Goal: Task Accomplishment & Management: Use online tool/utility

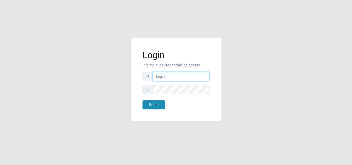
type input "[EMAIL_ADDRESS][DOMAIN_NAME]"
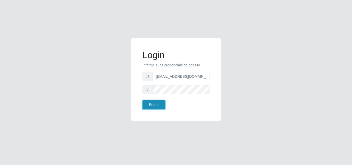
click at [152, 105] on button "Entrar" at bounding box center [153, 104] width 23 height 9
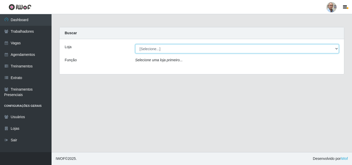
click at [336, 49] on select "[Selecione...] Mar Vermelho - Loja 04" at bounding box center [237, 48] width 204 height 9
select select "251"
click at [135, 44] on select "[Selecione...] Mar Vermelho - Loja 04" at bounding box center [237, 48] width 204 height 9
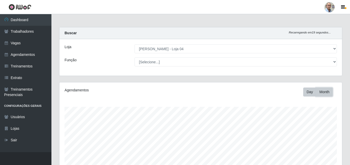
click at [324, 94] on button "Month" at bounding box center [324, 92] width 17 height 9
click at [310, 93] on button "Day" at bounding box center [310, 92] width 13 height 9
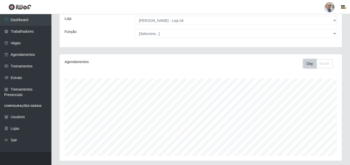
scroll to position [103, 0]
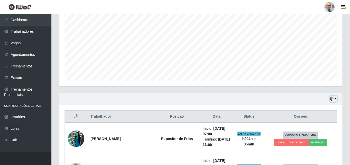
click at [336, 99] on button "button" at bounding box center [333, 99] width 7 height 6
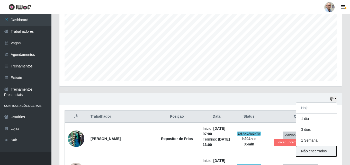
click at [316, 151] on button "Não encerrados" at bounding box center [316, 151] width 41 height 11
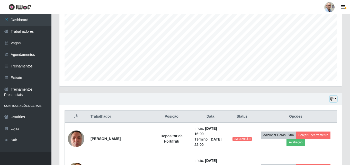
click at [337, 99] on button "button" at bounding box center [333, 99] width 7 height 6
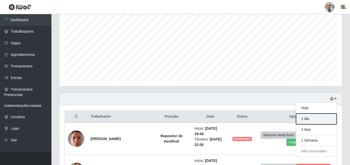
click at [313, 122] on button "1 dia" at bounding box center [316, 119] width 41 height 11
